Goal: Information Seeking & Learning: Check status

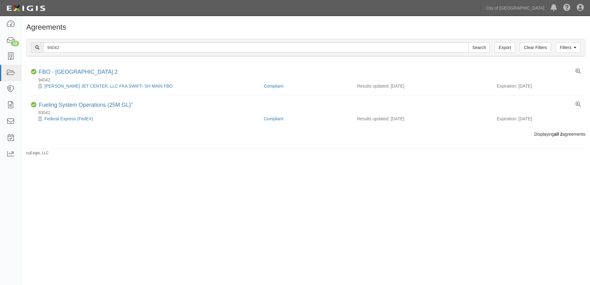
click at [294, 184] on div "Agreements Filters Clear Filters Export 94042 Search Filters Compliance Status …" at bounding box center [295, 147] width 590 height 257
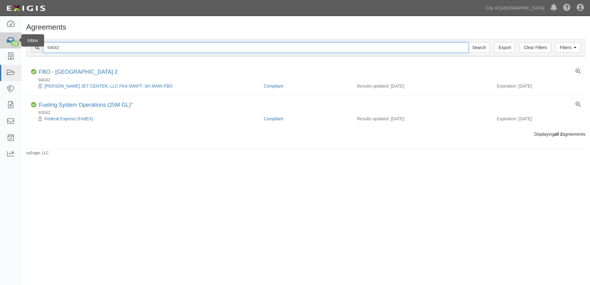
click at [7, 42] on body "Toggle navigation Dashboard 13 Inbox Parties Agreements Coverages Documents Mes…" at bounding box center [295, 137] width 590 height 275
paste input "129266"
type input "129266"
click at [469, 42] on input "Search" at bounding box center [480, 47] width 22 height 10
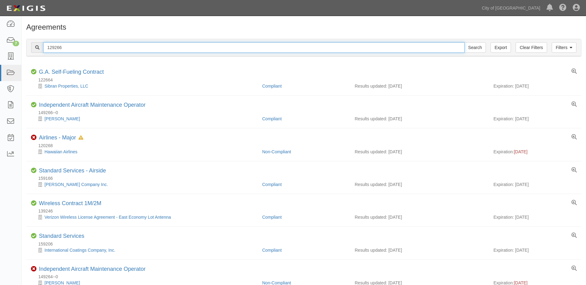
drag, startPoint x: 58, startPoint y: 49, endPoint x: -59, endPoint y: 34, distance: 117.6
click at [0, 34] on html "Toggle navigation Dashboard 7 Inbox Parties Agreements Coverages Documents Mess…" at bounding box center [293, 160] width 586 height 320
type input "Cutter"
click at [464, 42] on input "Search" at bounding box center [475, 47] width 22 height 10
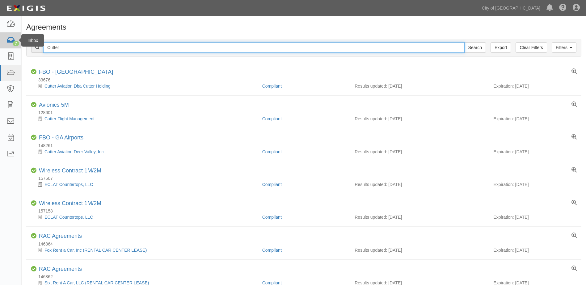
drag, startPoint x: 69, startPoint y: 45, endPoint x: 16, endPoint y: 41, distance: 53.3
click at [16, 41] on body "Toggle navigation Dashboard 7 Inbox Parties Agreements Coverages Documents Mess…" at bounding box center [293, 275] width 586 height 550
type input "155778"
click at [464, 42] on input "Search" at bounding box center [475, 47] width 22 height 10
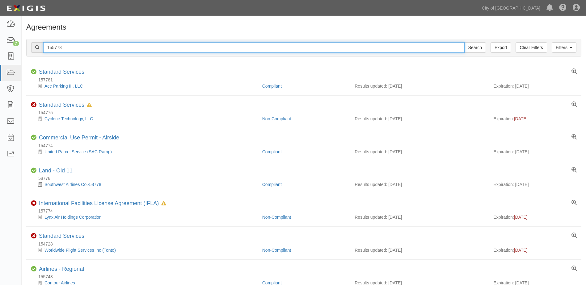
drag, startPoint x: 67, startPoint y: 48, endPoint x: 29, endPoint y: 48, distance: 38.3
click at [29, 48] on div "Filters Clear Filters Export 155778 Search Filters" at bounding box center [304, 47] width 554 height 17
type input "1001"
click at [464, 42] on input "Search" at bounding box center [475, 47] width 22 height 10
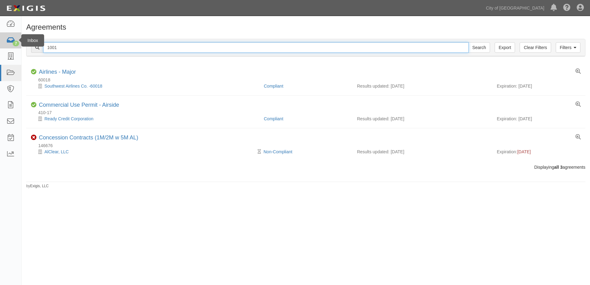
drag, startPoint x: 78, startPoint y: 49, endPoint x: 14, endPoint y: 42, distance: 64.9
click at [14, 42] on body "Toggle navigation Dashboard 7 Inbox Parties Agreements Coverages Documents Mess…" at bounding box center [295, 137] width 590 height 275
type input "151989"
click at [469, 42] on input "Search" at bounding box center [480, 47] width 22 height 10
